Goal: Transaction & Acquisition: Purchase product/service

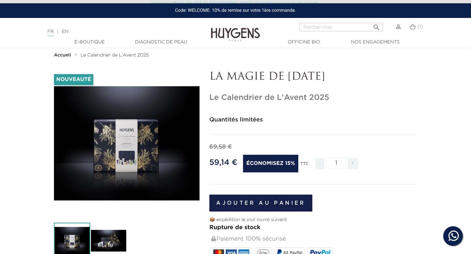
scroll to position [29, 0]
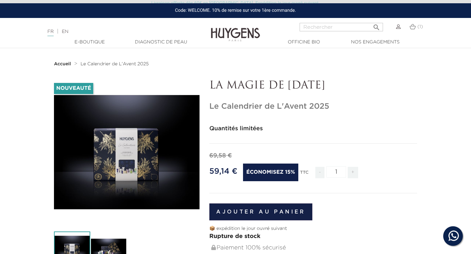
click at [118, 244] on img at bounding box center [108, 250] width 36 height 36
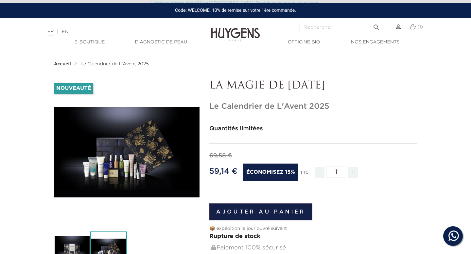
click at [80, 244] on img at bounding box center [72, 250] width 36 height 36
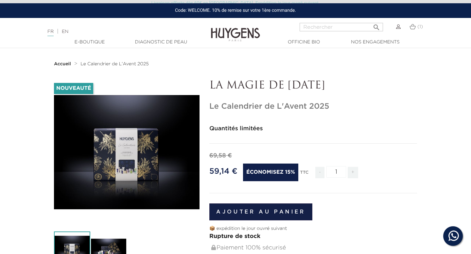
click at [113, 244] on img at bounding box center [108, 250] width 36 height 36
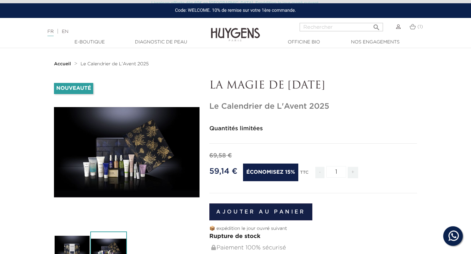
click at [74, 244] on img at bounding box center [72, 250] width 36 height 36
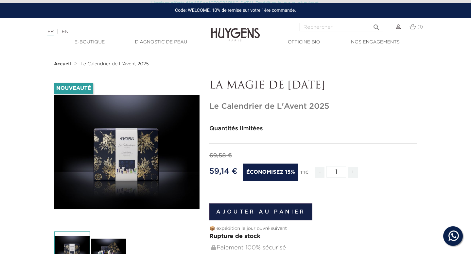
click at [96, 244] on img at bounding box center [108, 250] width 36 height 36
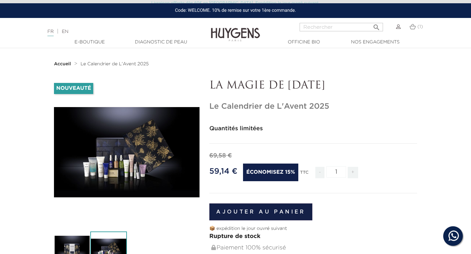
click at [78, 244] on img at bounding box center [72, 250] width 36 height 36
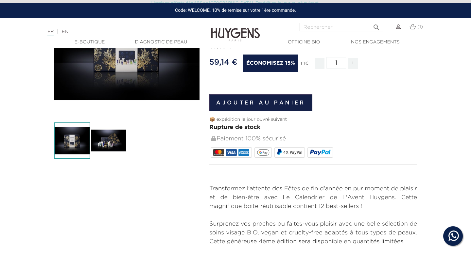
scroll to position [0, 0]
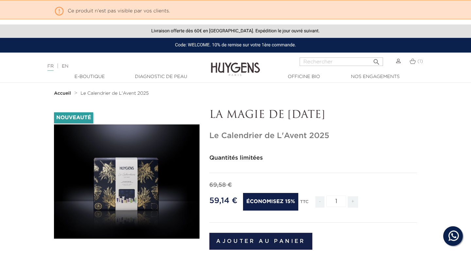
drag, startPoint x: 210, startPoint y: 136, endPoint x: 328, endPoint y: 132, distance: 118.1
click at [328, 132] on h1 "Le Calendrier de L'Avent 2025" at bounding box center [313, 135] width 208 height 9
copy h1 "Le Calendrier de L'Avent 2025"
click at [237, 63] on img at bounding box center [235, 64] width 49 height 25
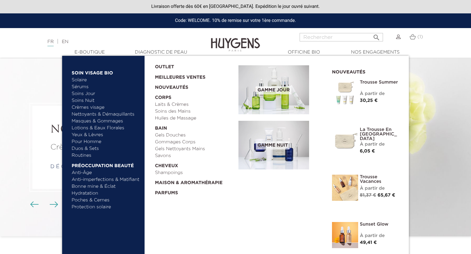
click at [85, 92] on link "Soins Jour" at bounding box center [106, 94] width 68 height 7
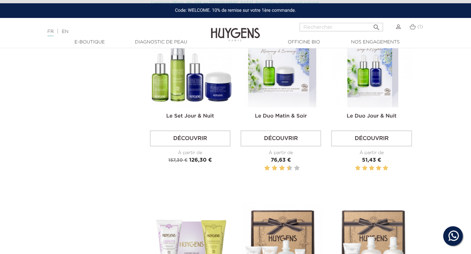
scroll to position [1353, 0]
